Goal: Information Seeking & Learning: Understand process/instructions

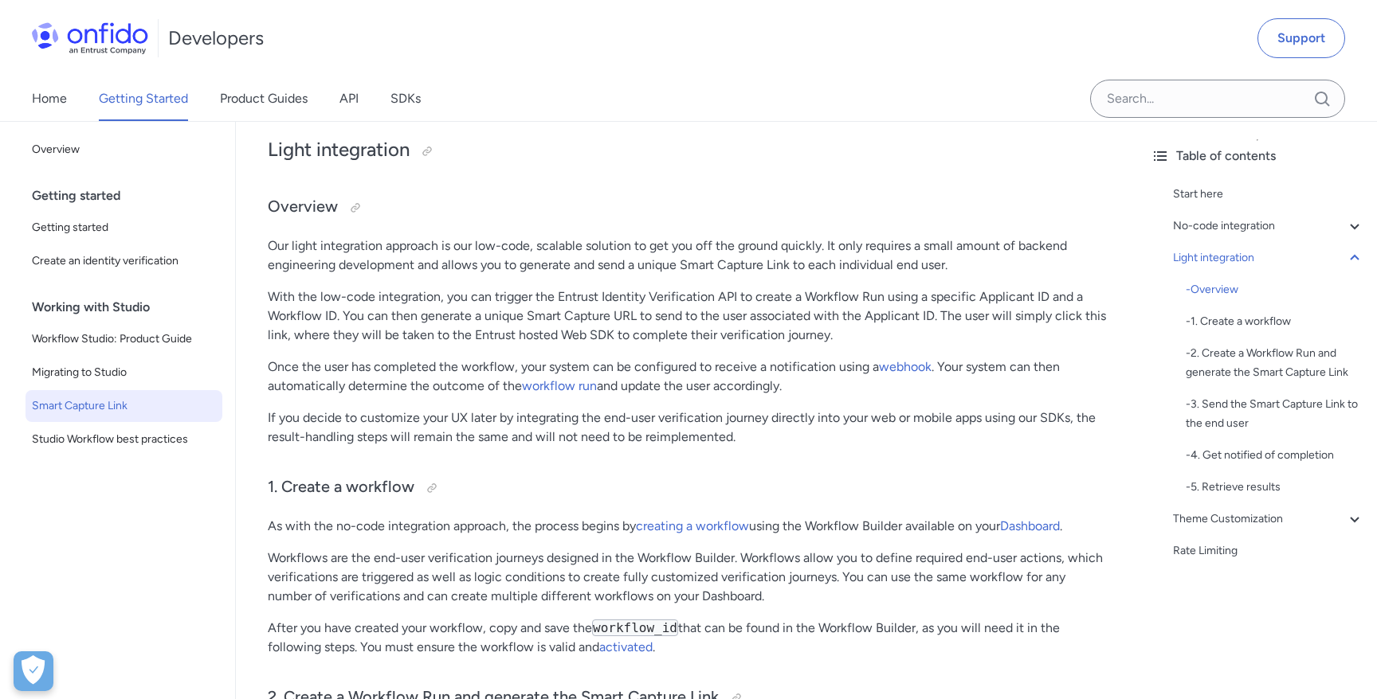
scroll to position [1722, 0]
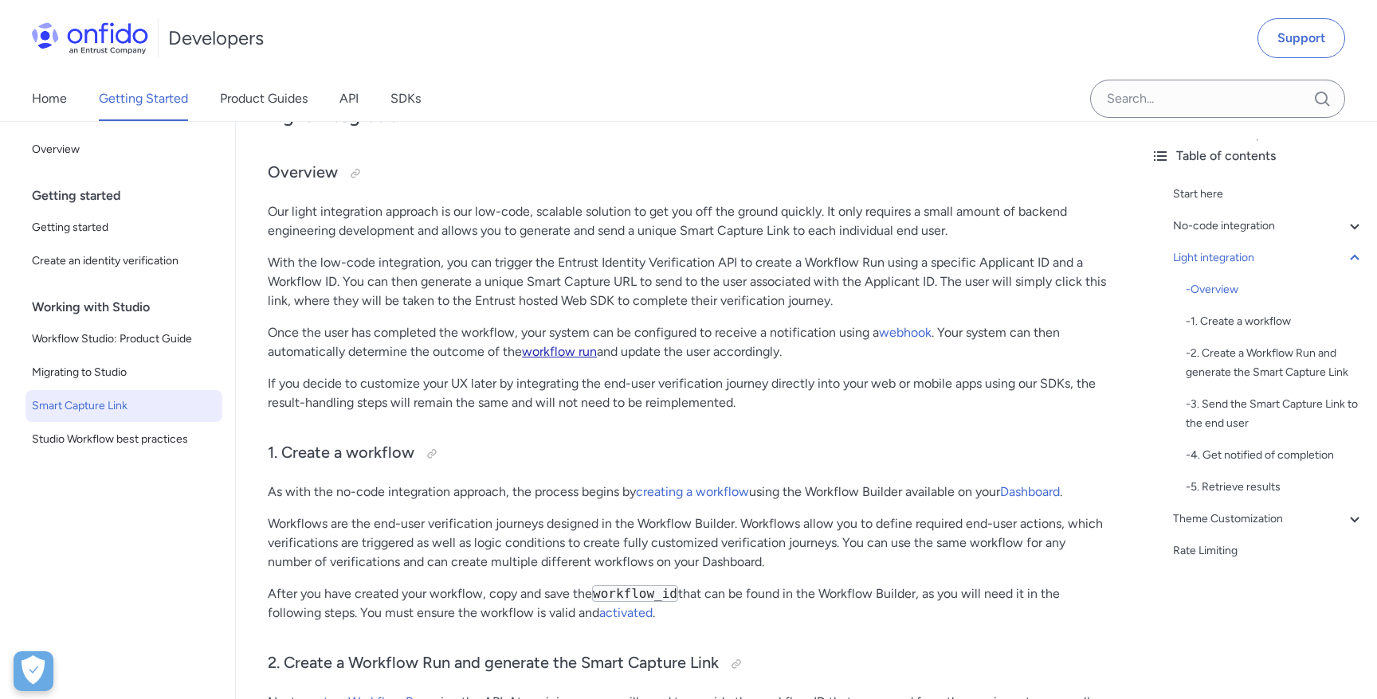
click at [561, 350] on link "workflow run" at bounding box center [559, 351] width 75 height 15
